Goal: Find specific page/section: Find specific page/section

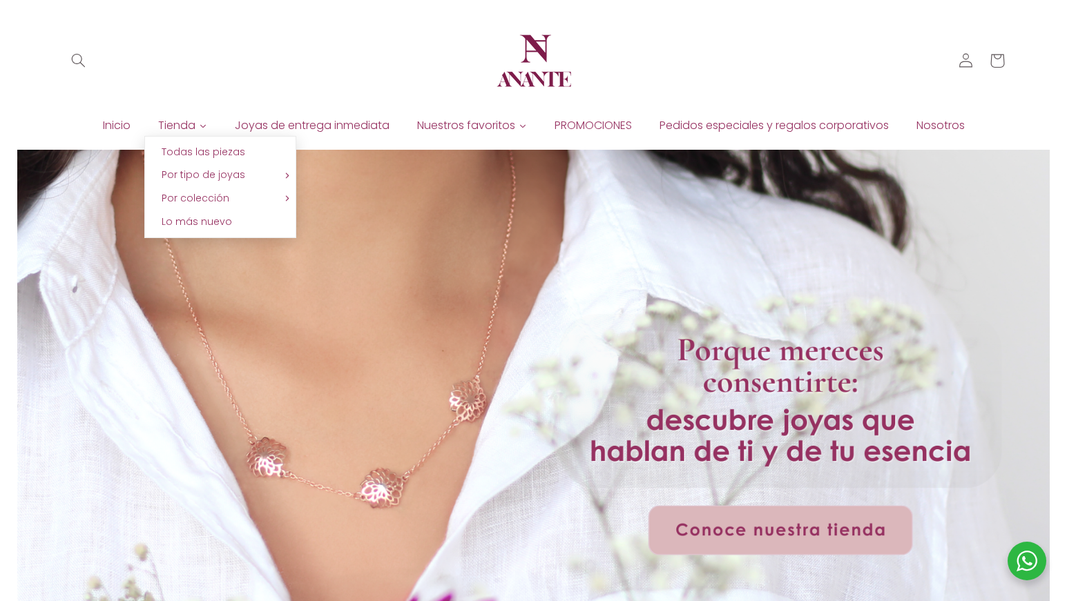
click at [195, 126] on link "Tienda" at bounding box center [182, 125] width 77 height 21
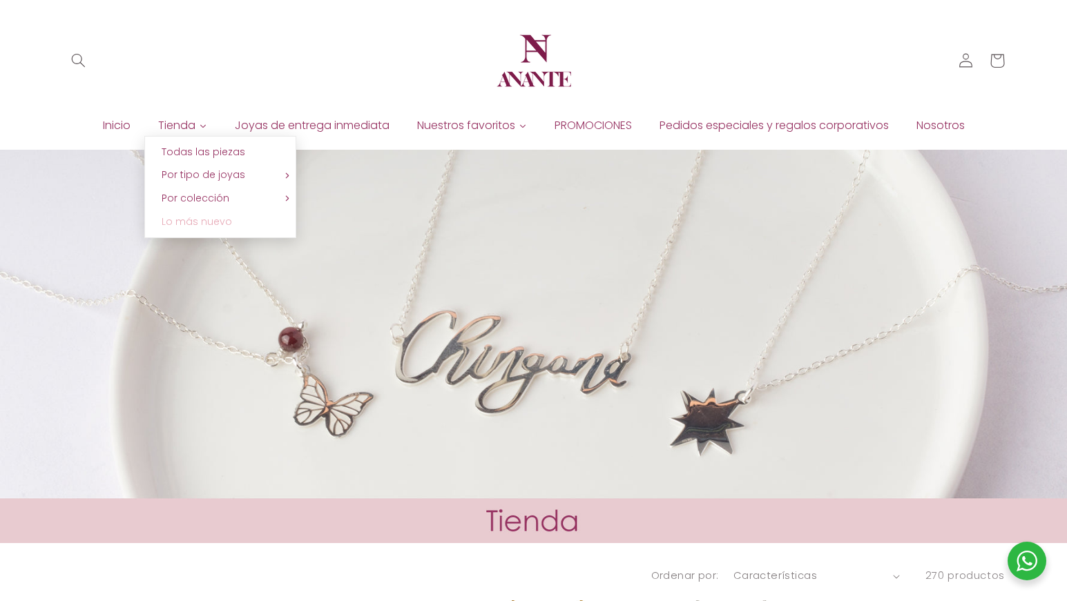
click at [200, 220] on span "Lo más nuevo" at bounding box center [197, 222] width 70 height 14
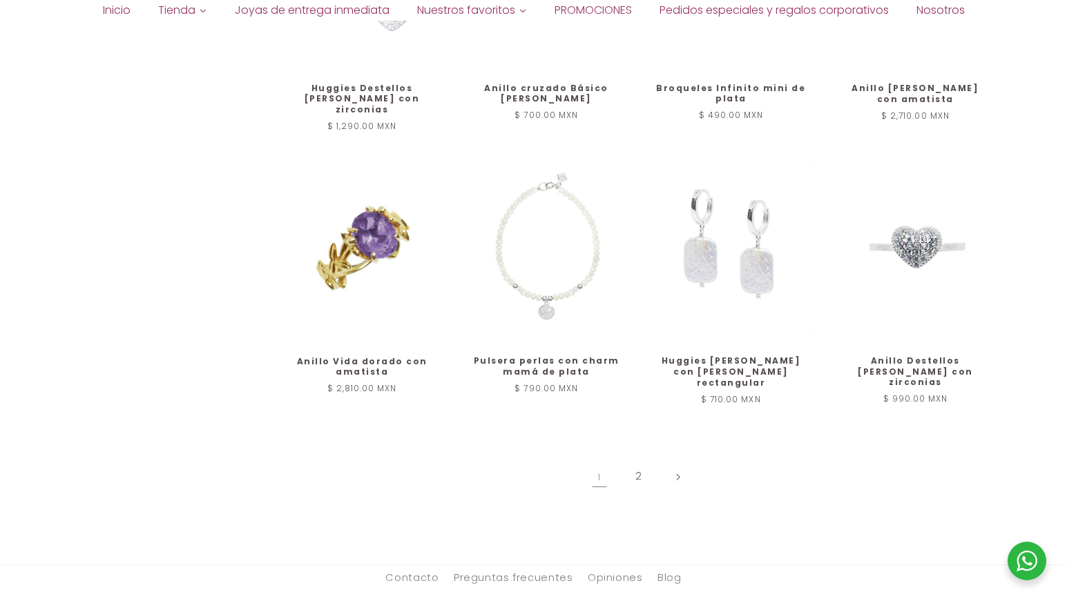
scroll to position [1272, 0]
click at [636, 461] on link "2" at bounding box center [639, 477] width 32 height 32
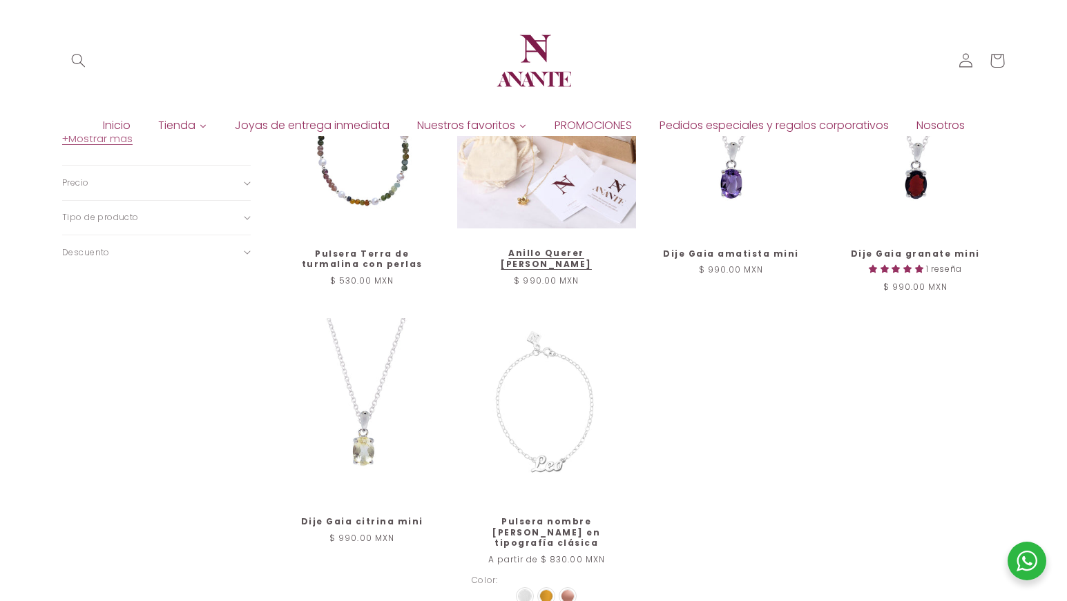
scroll to position [832, 0]
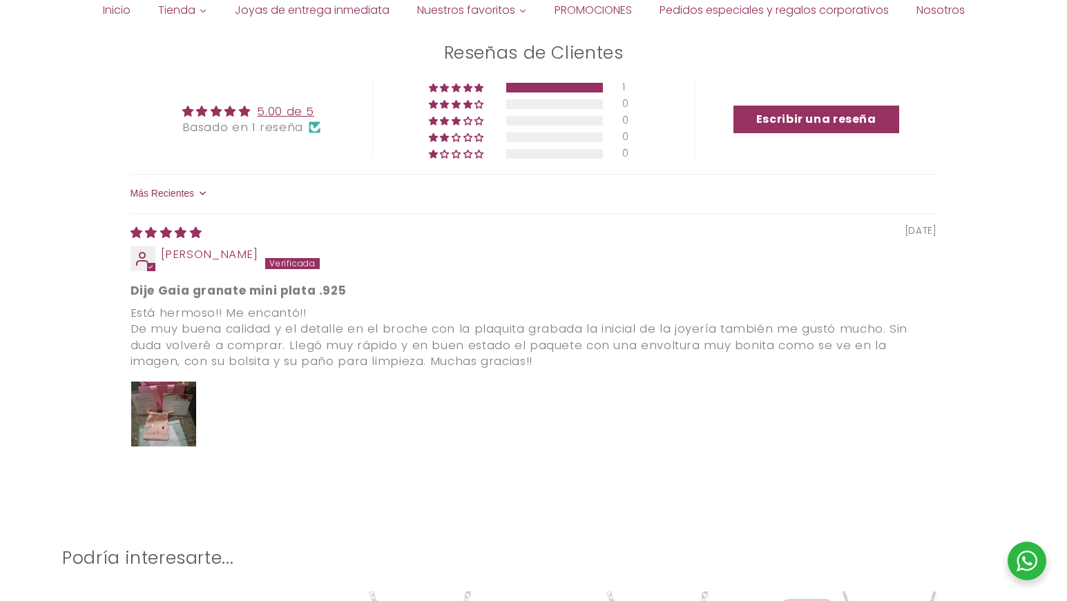
scroll to position [1420, 0]
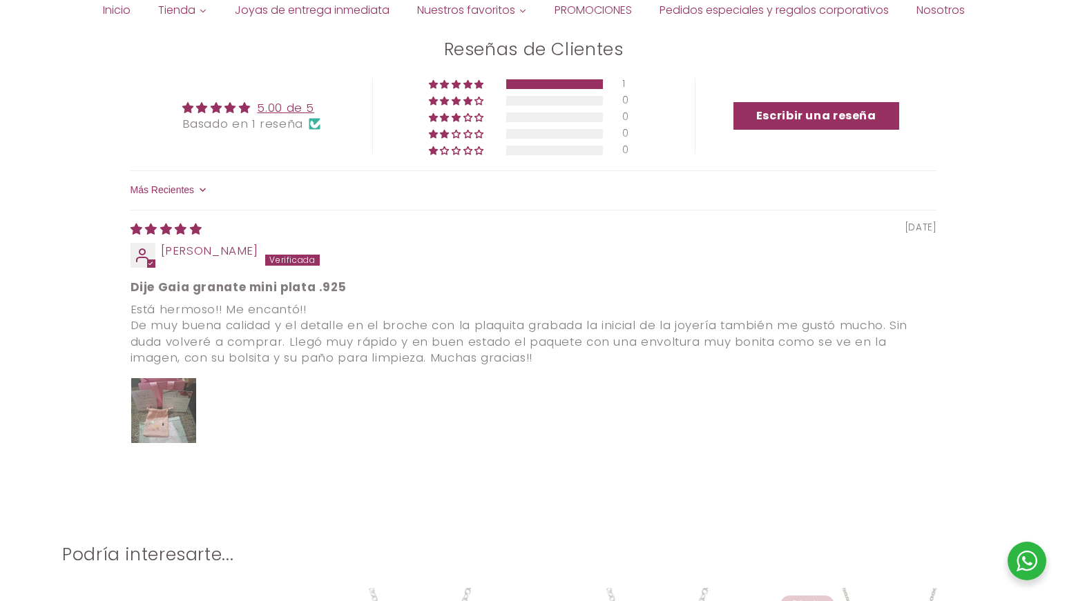
click at [171, 405] on img "Link to user picture 1" at bounding box center [163, 410] width 65 height 65
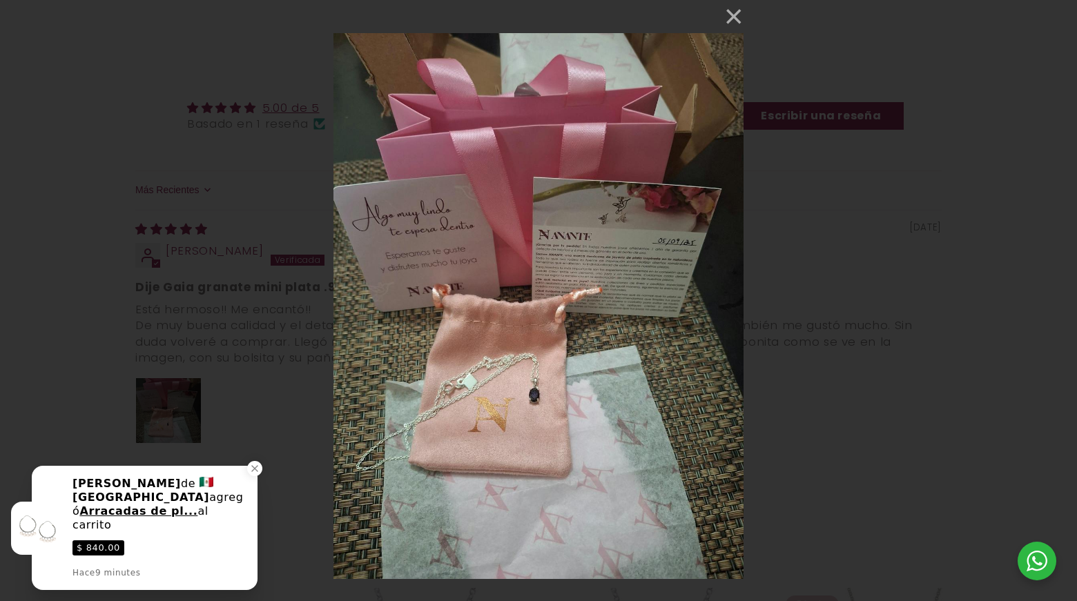
click at [806, 383] on div "× Loading..." at bounding box center [538, 300] width 1077 height 601
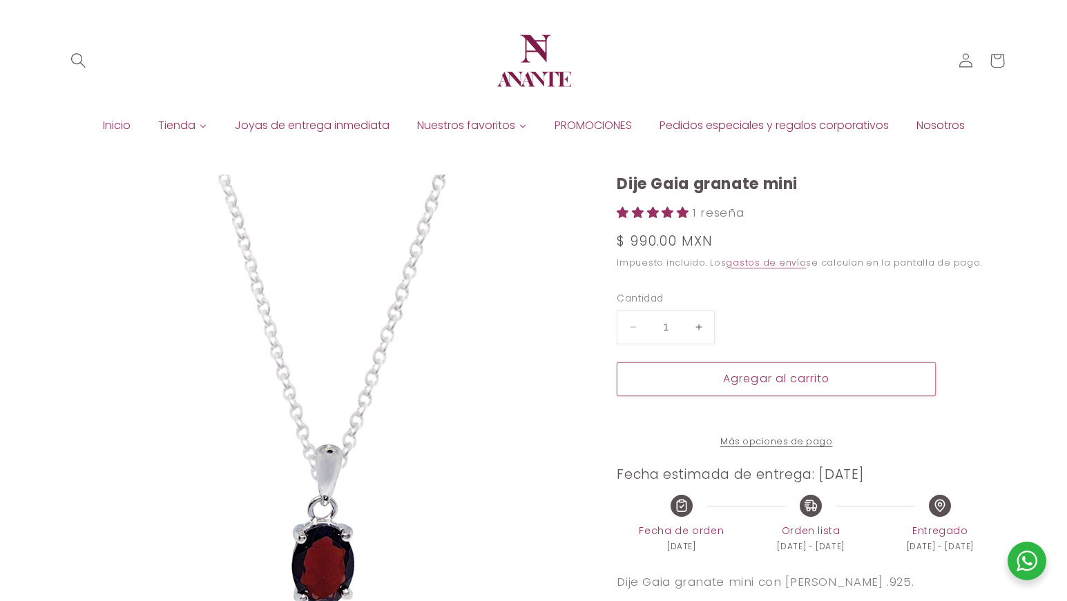
click at [82, 59] on icon "Búsqueda" at bounding box center [77, 60] width 15 height 15
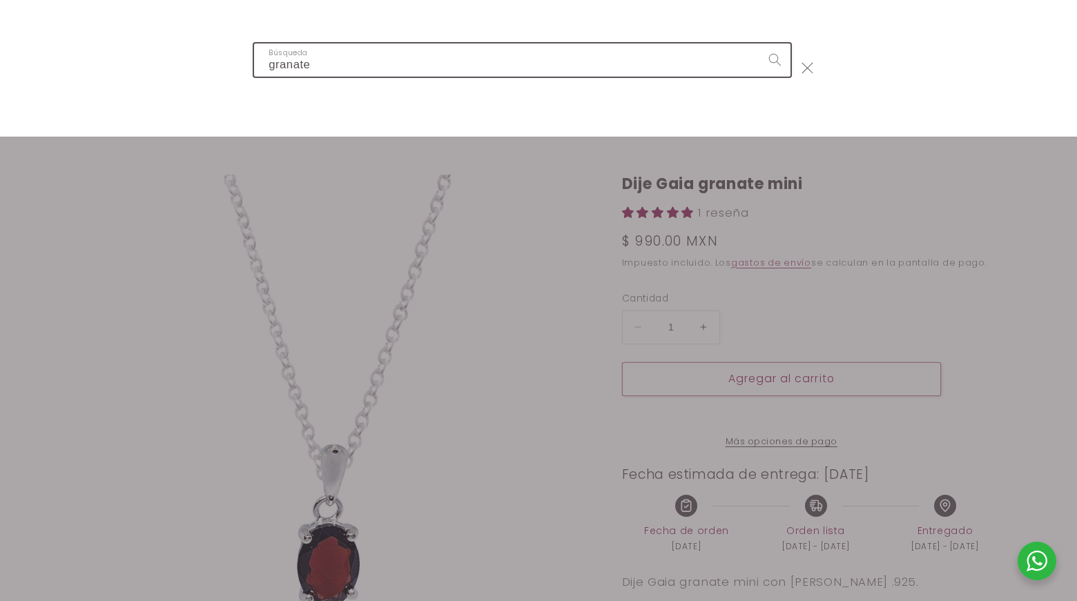
type input "granate"
click at [759, 43] on button "Búsqueda" at bounding box center [775, 59] width 32 height 32
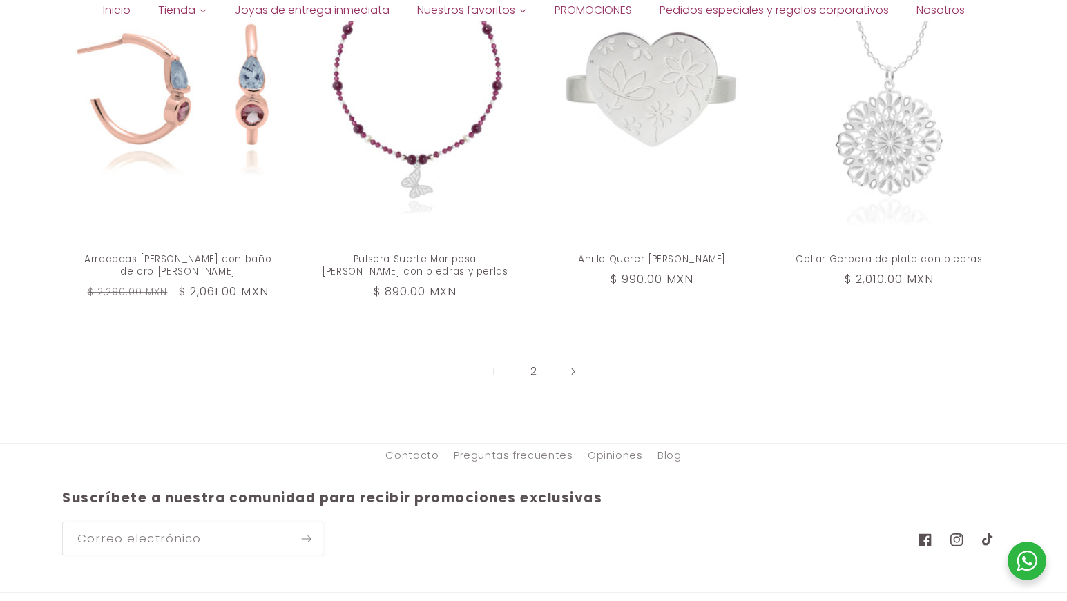
scroll to position [2477, 0]
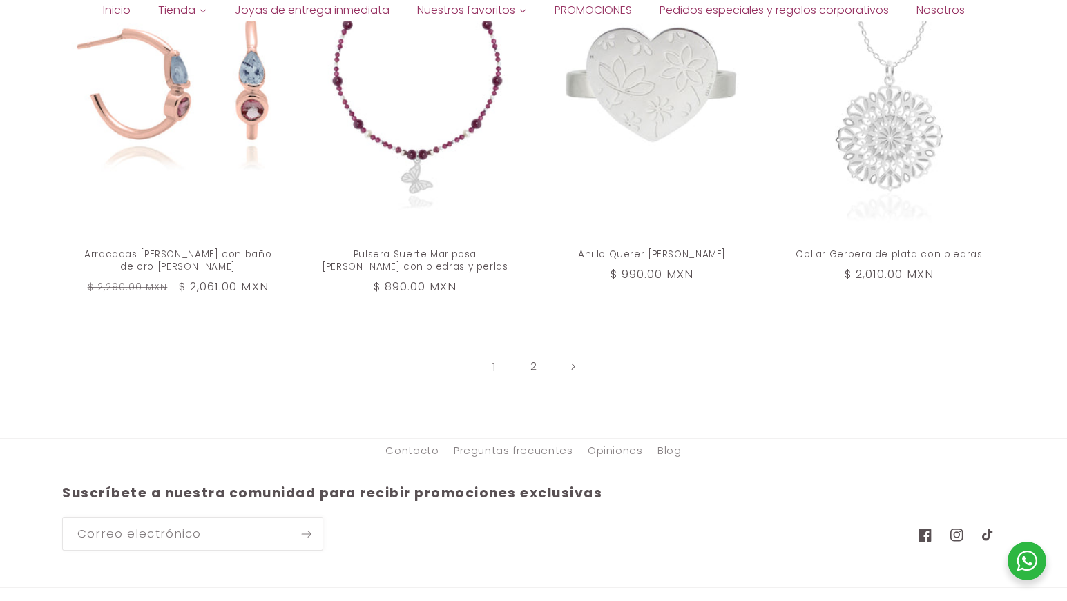
click at [529, 351] on link "2" at bounding box center [533, 367] width 32 height 32
